Goal: Information Seeking & Learning: Learn about a topic

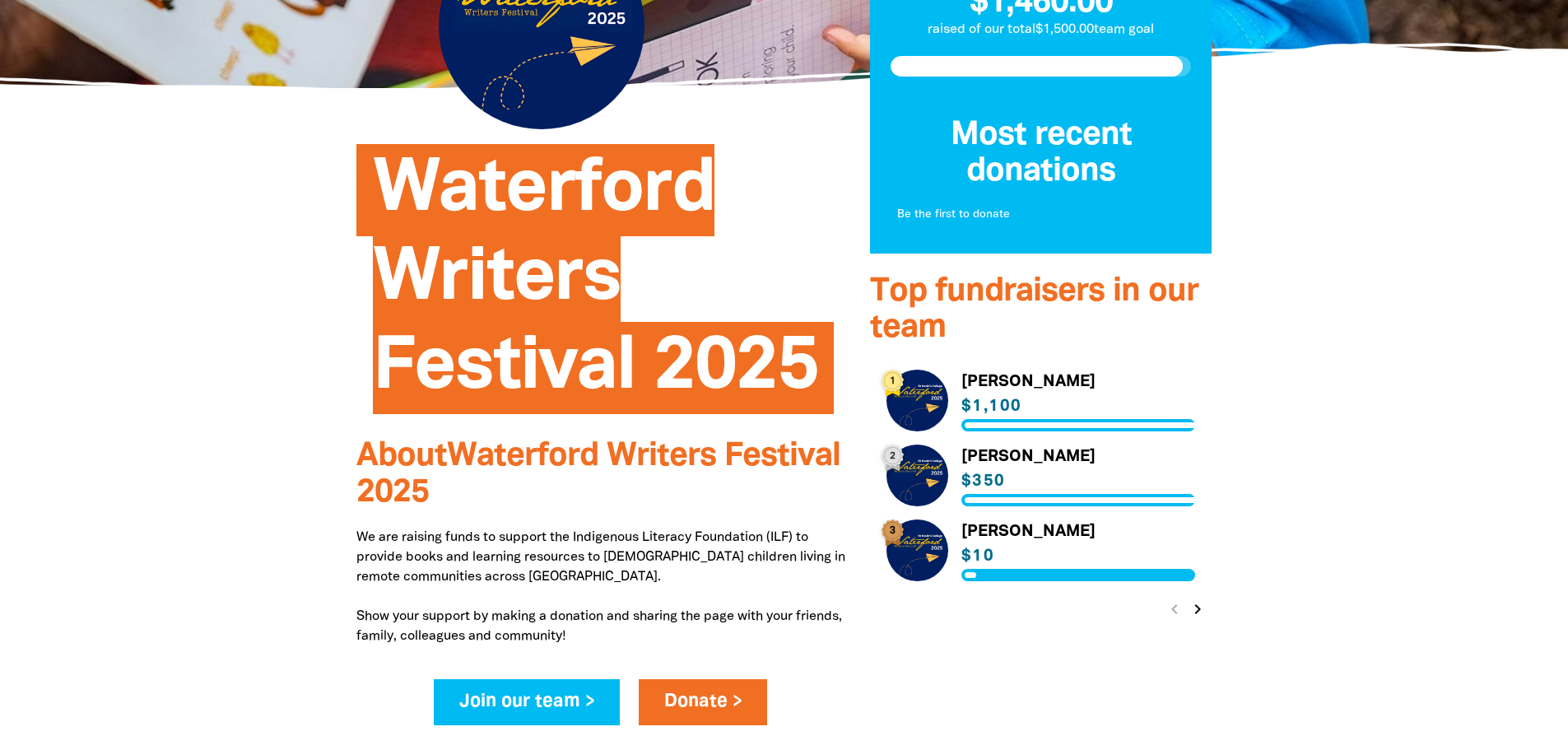
scroll to position [247, 0]
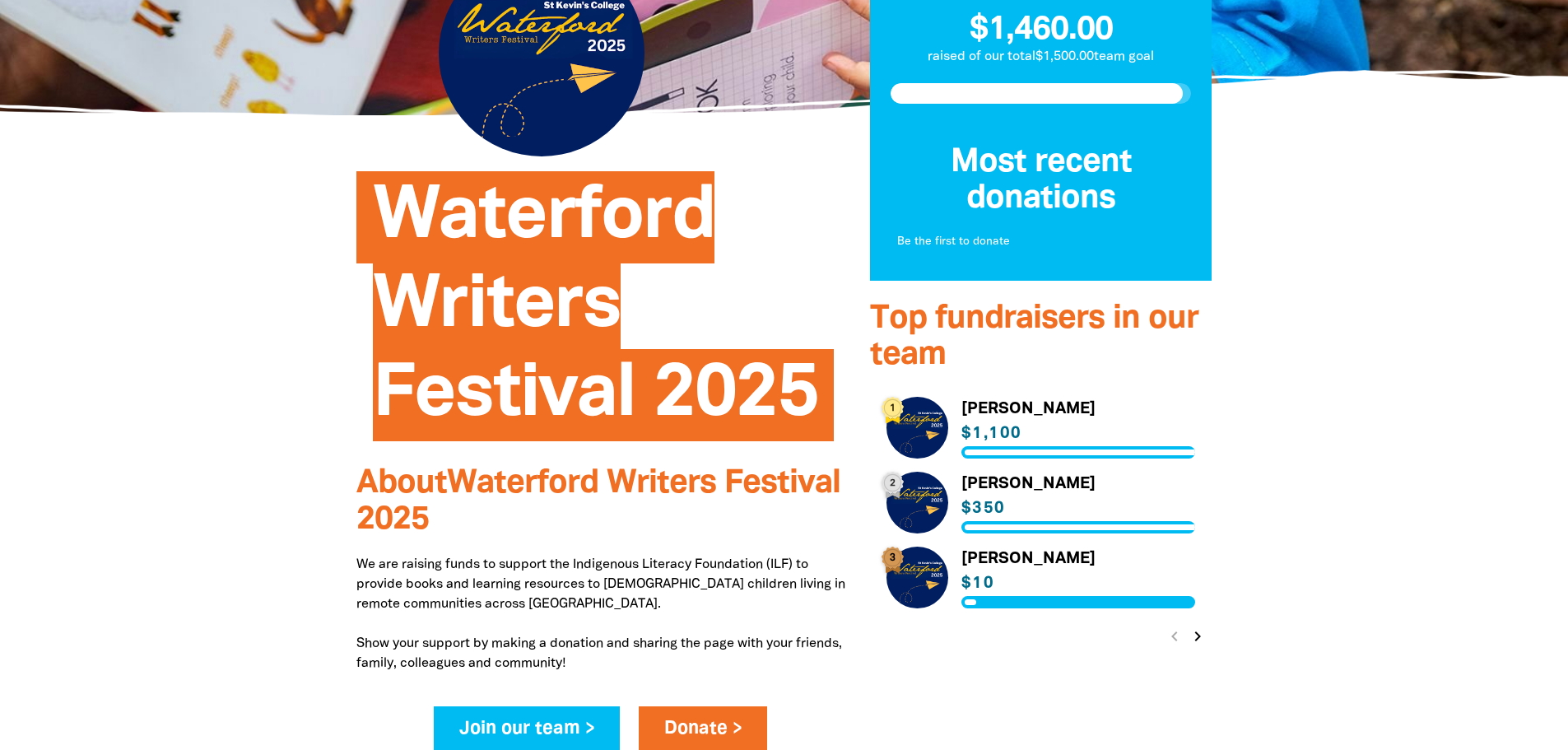
click at [907, 434] on link "Link to [PERSON_NAME]" at bounding box center [1040, 427] width 309 height 62
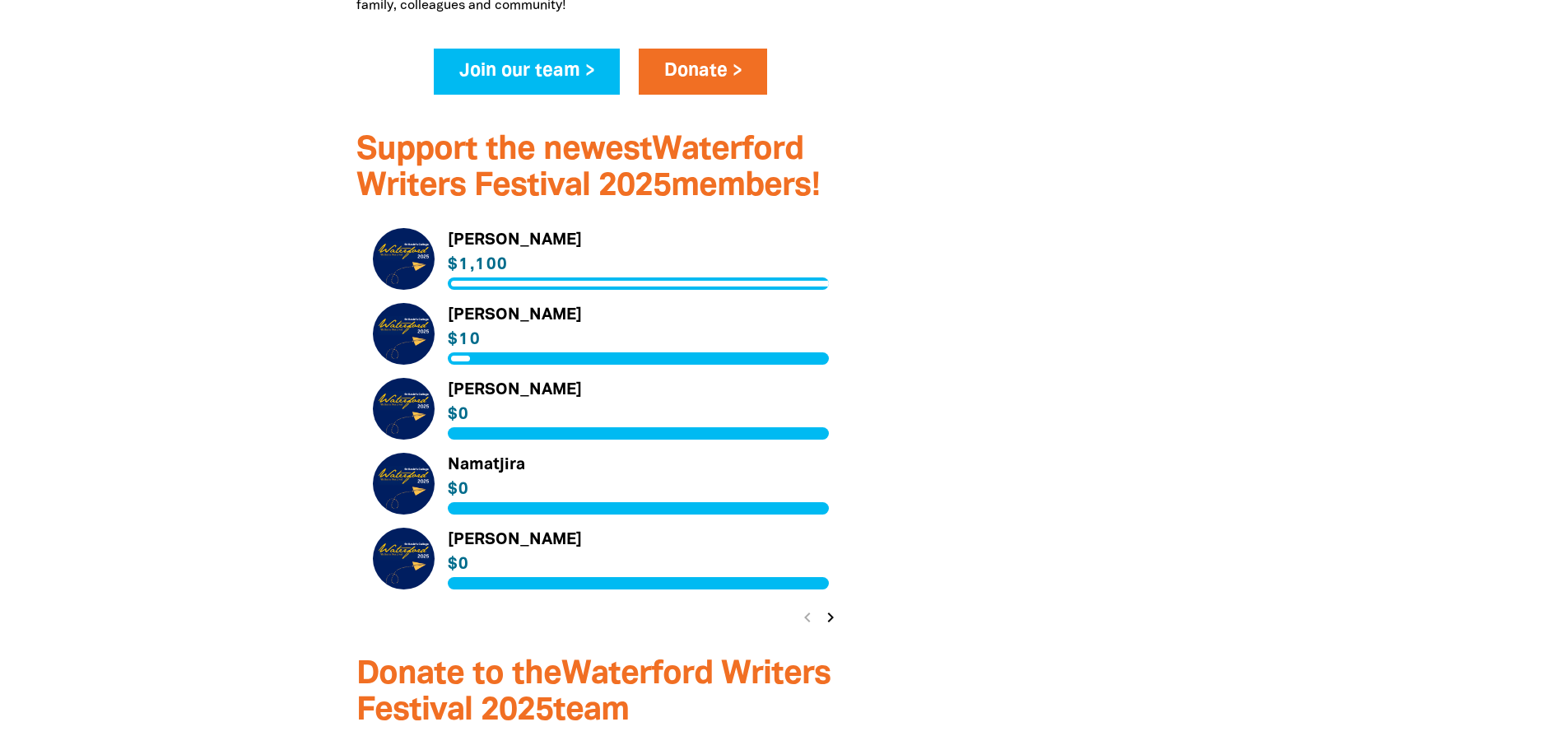
scroll to position [906, 0]
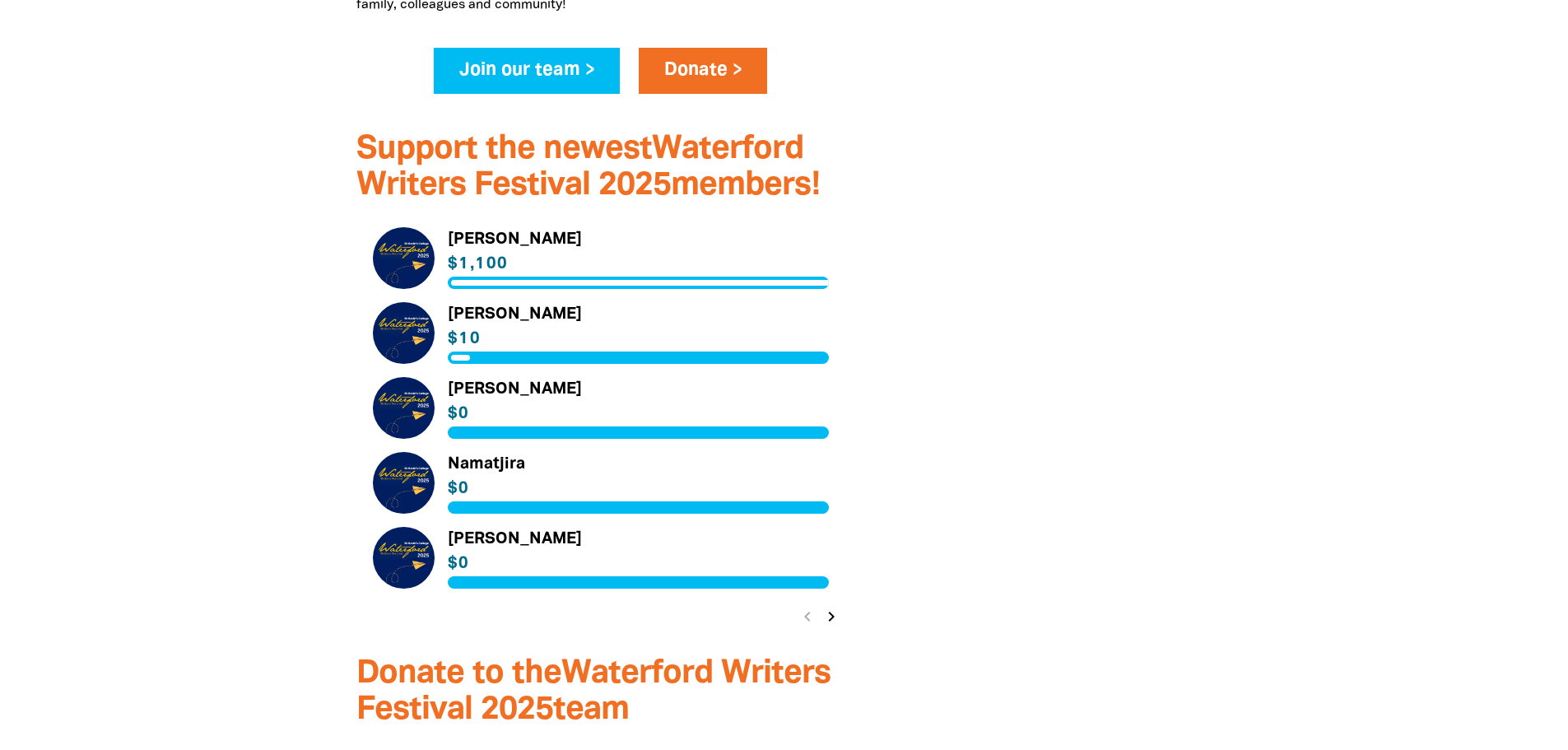
click at [837, 616] on icon "chevron_right" at bounding box center [831, 616] width 20 height 20
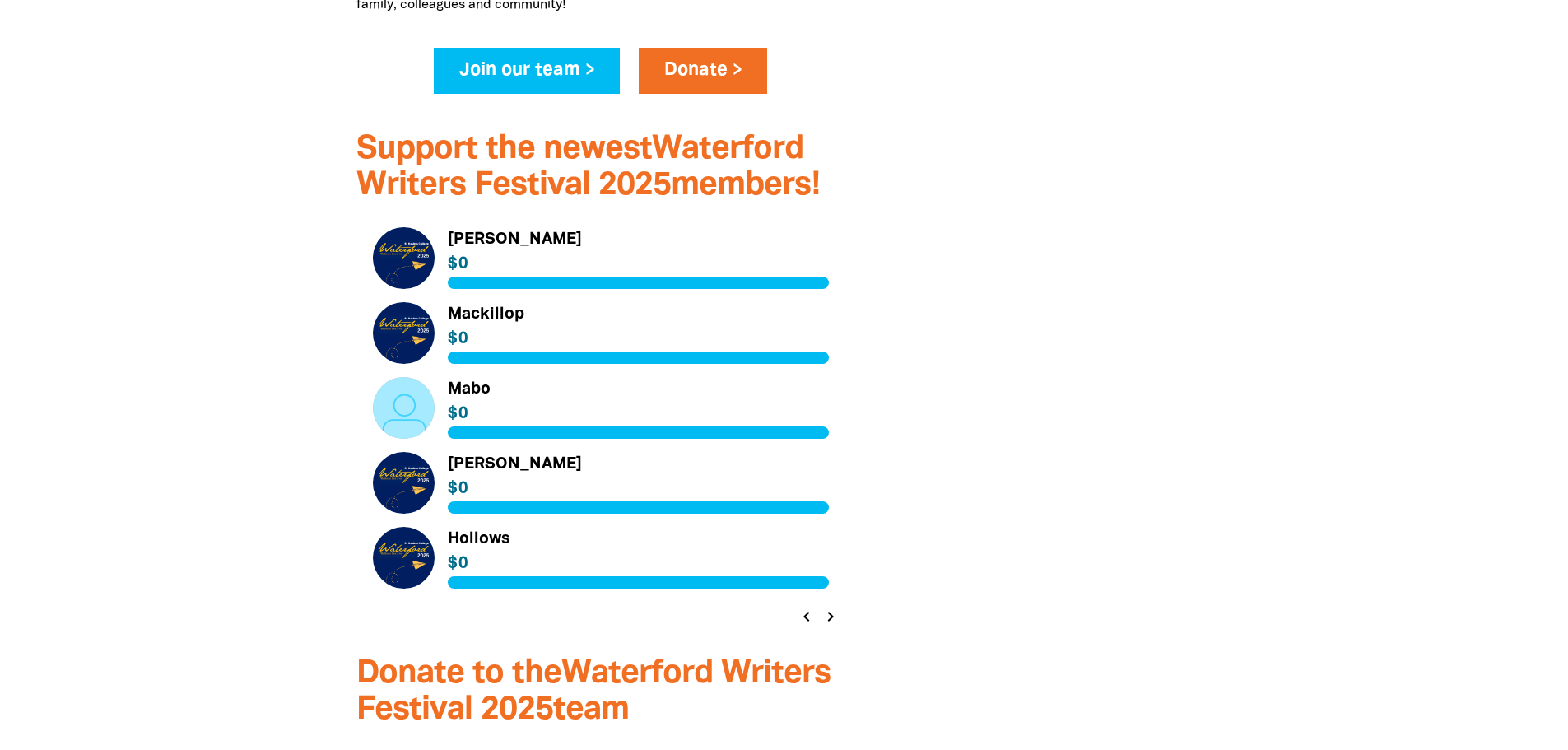
click at [809, 622] on icon "chevron_left" at bounding box center [807, 616] width 20 height 20
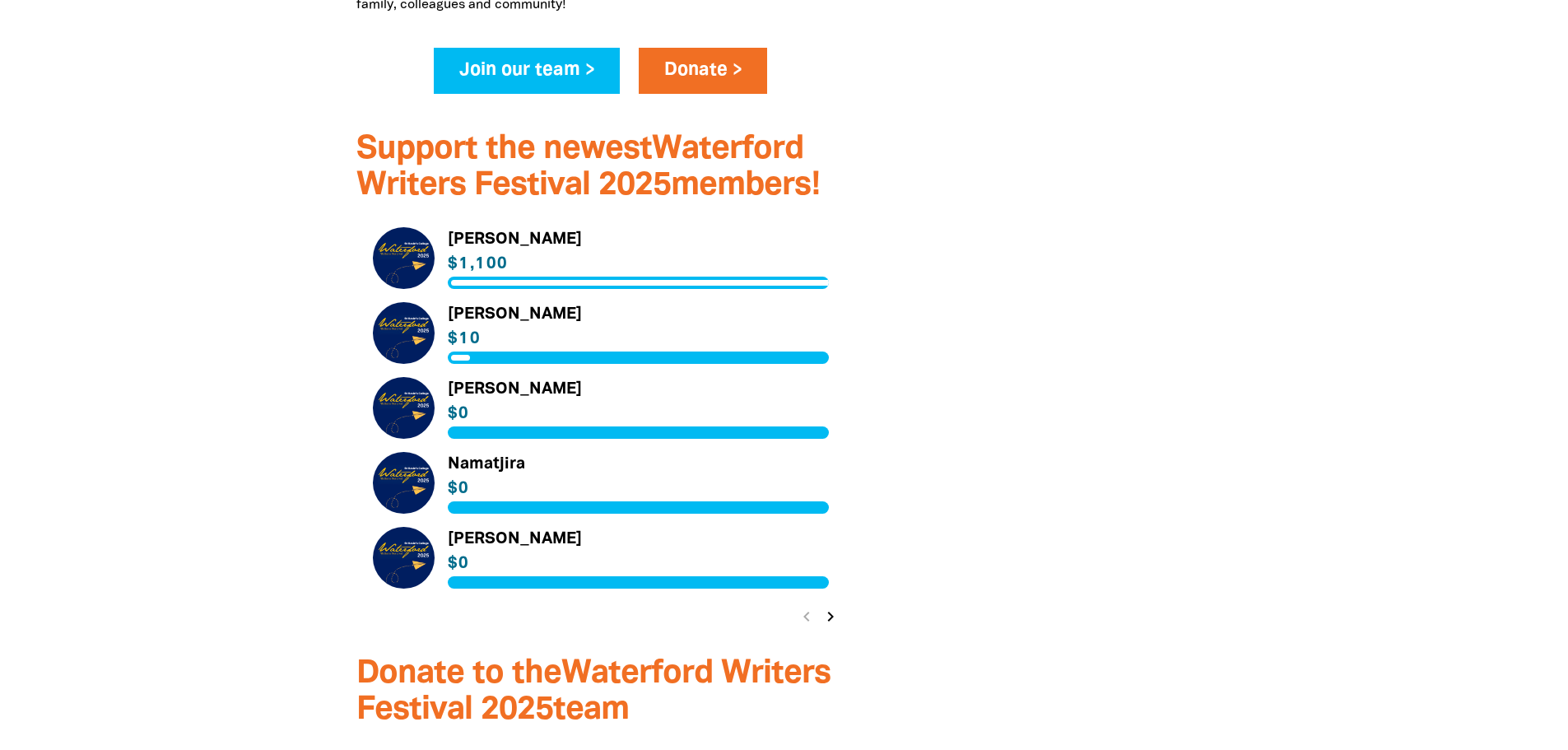
click at [809, 622] on div "chevron_left chevron_right" at bounding box center [818, 616] width 52 height 29
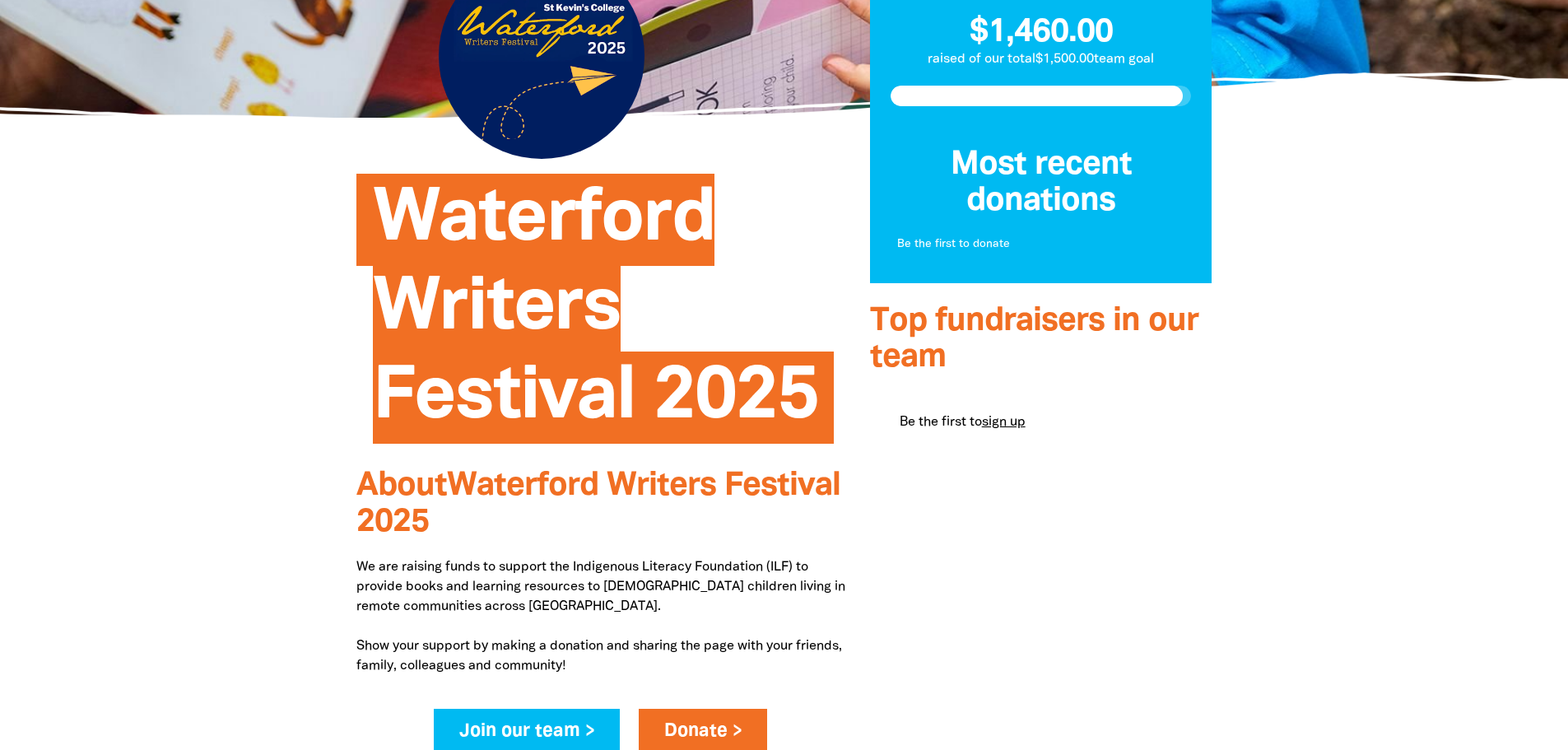
scroll to position [0, 0]
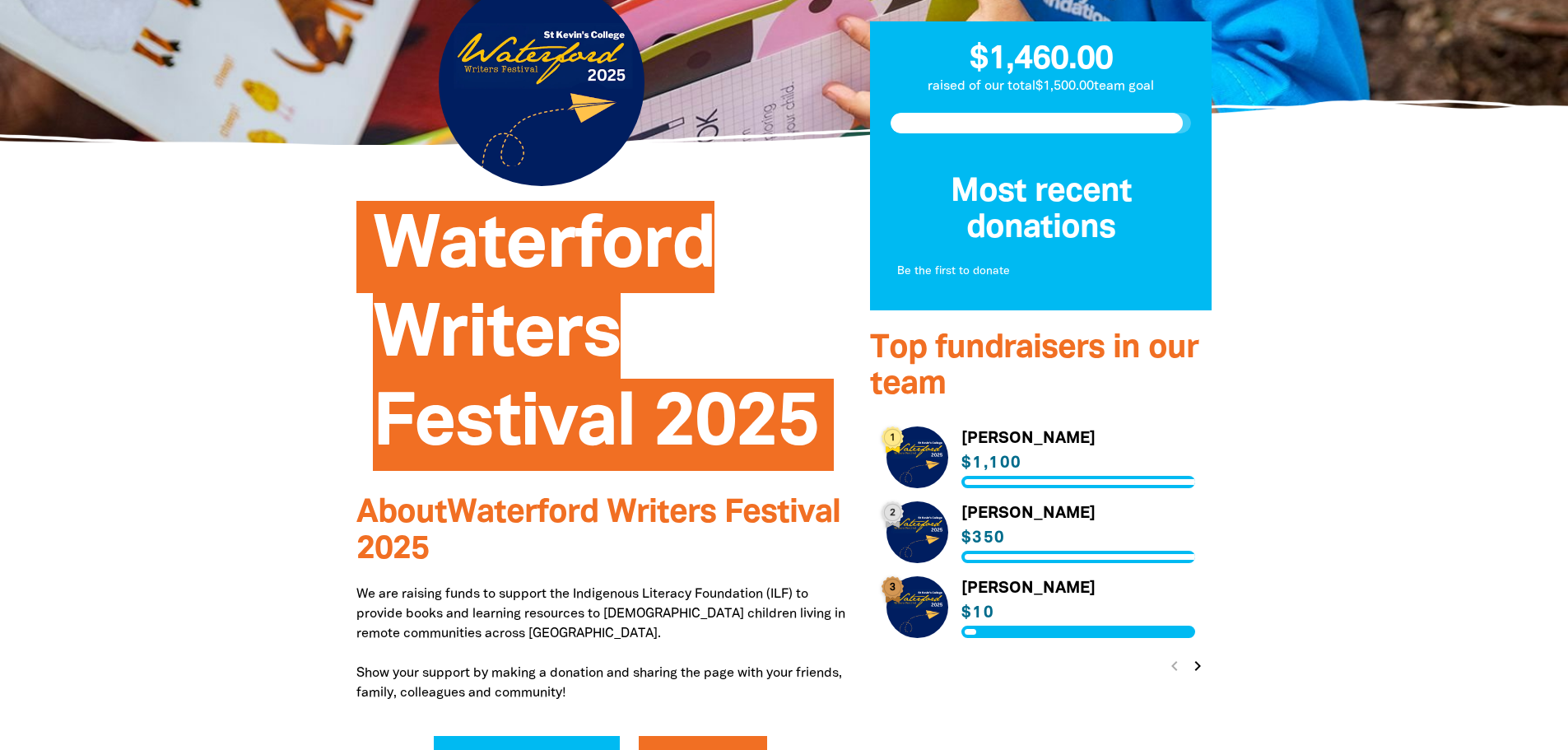
scroll to position [247, 0]
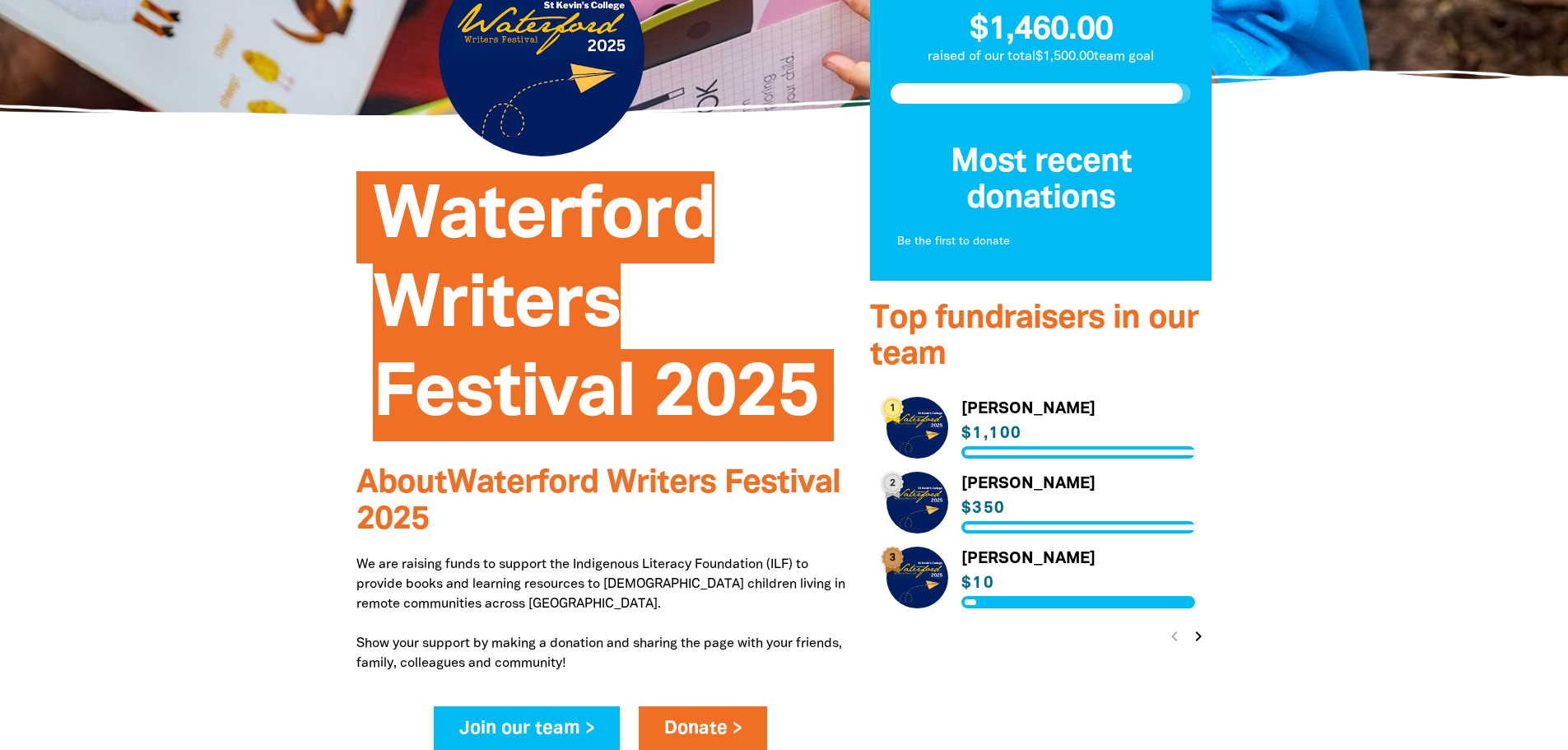
click at [1204, 638] on icon "chevron_right" at bounding box center [1198, 637] width 20 height 20
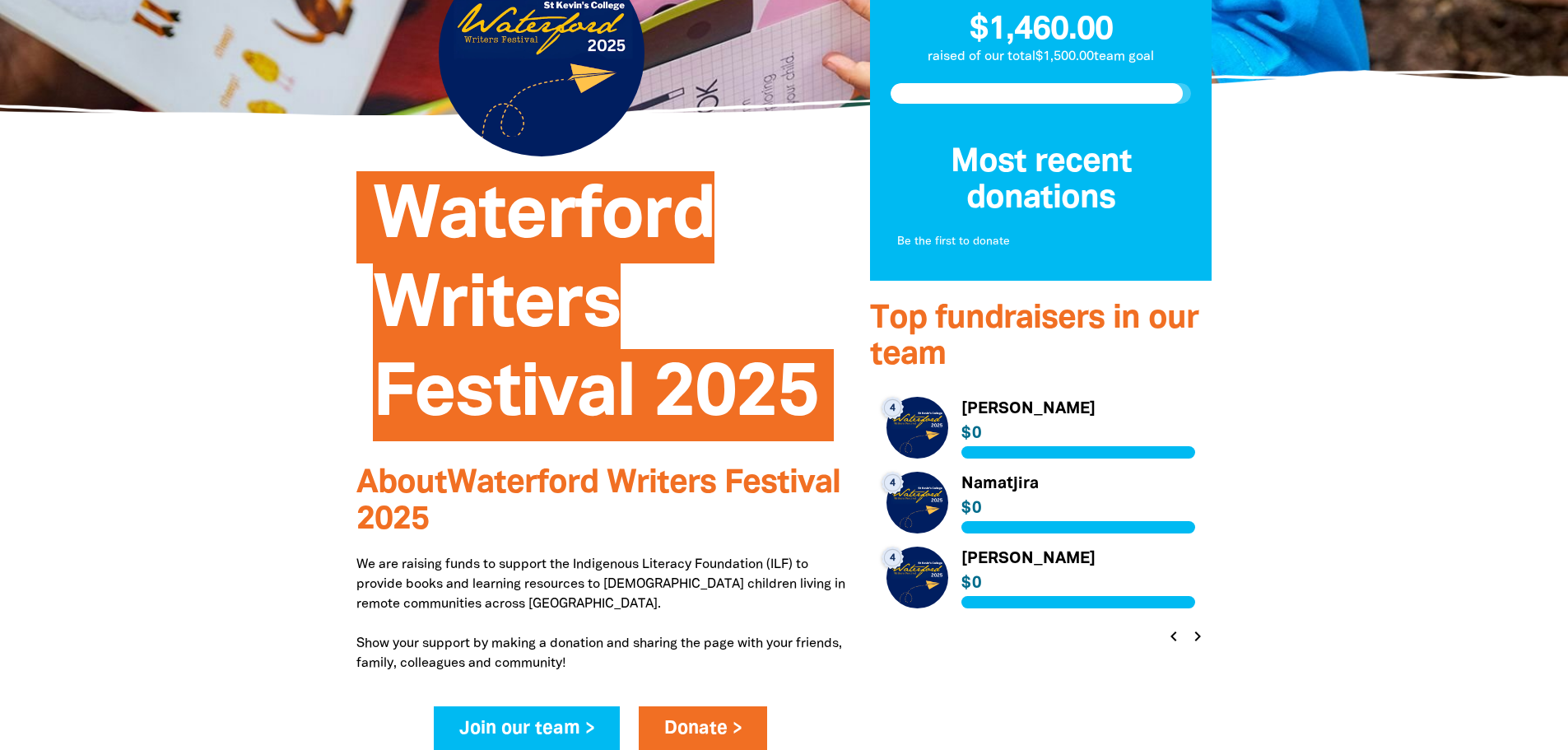
click at [1181, 642] on icon "chevron_left" at bounding box center [1173, 637] width 20 height 20
